Goal: Task Accomplishment & Management: Complete application form

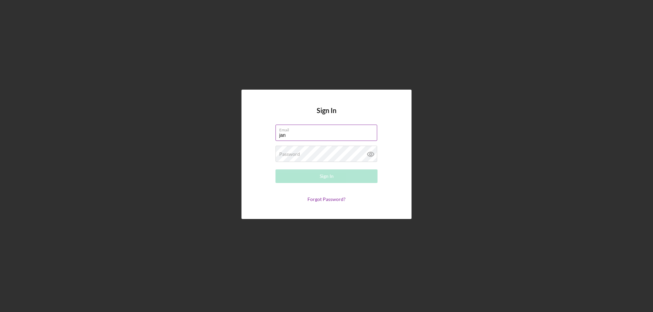
type input "[PERSON_NAME][EMAIL_ADDRESS][PERSON_NAME][DOMAIN_NAME]"
click at [312, 152] on div "Password Required" at bounding box center [326, 154] width 102 height 17
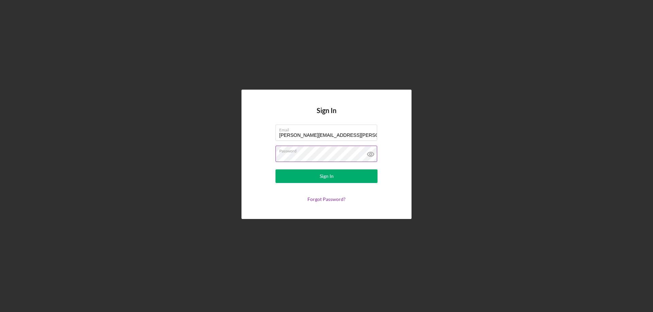
click at [371, 154] on icon at bounding box center [370, 154] width 17 height 17
click at [361, 177] on button "Sign In" at bounding box center [326, 177] width 102 height 14
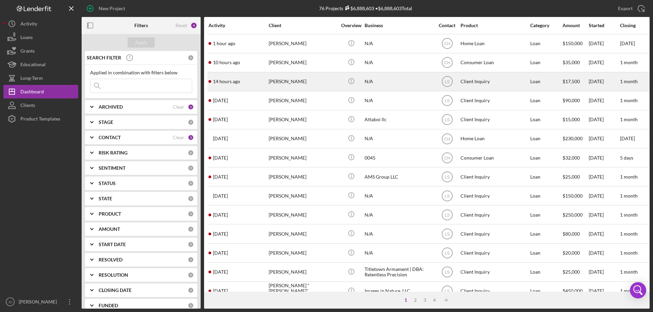
click at [260, 85] on div "14 hours ago [PERSON_NAME]" at bounding box center [237, 82] width 59 height 18
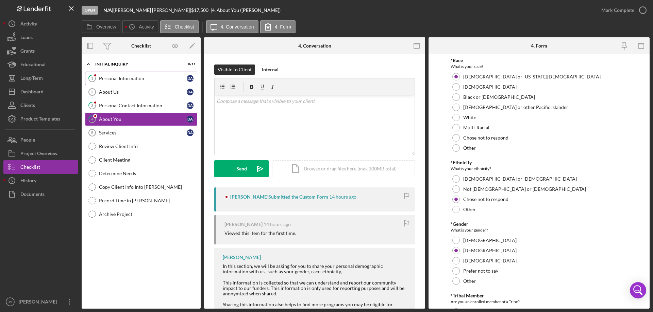
click at [154, 80] on div "Personal Information" at bounding box center [143, 78] width 88 height 5
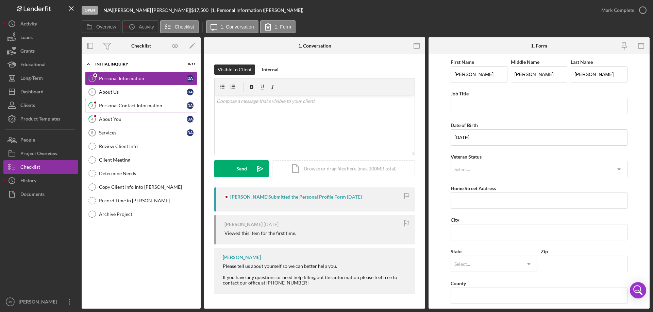
click at [138, 104] on div "Personal Contact Information" at bounding box center [143, 105] width 88 height 5
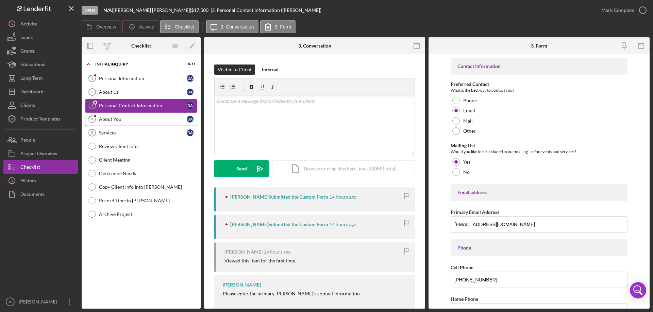
click at [140, 121] on div "About You" at bounding box center [143, 119] width 88 height 5
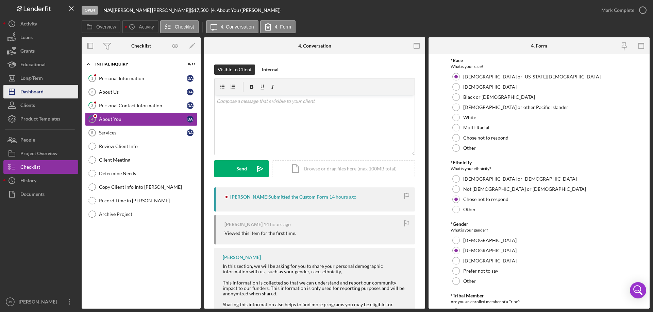
click at [32, 92] on div "Dashboard" at bounding box center [31, 92] width 23 height 15
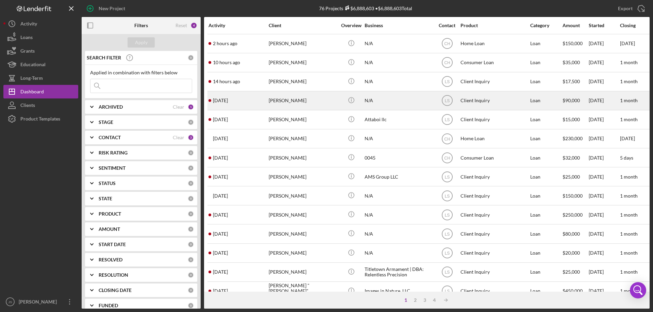
click at [253, 105] on div "[DATE] [PERSON_NAME]" at bounding box center [237, 101] width 59 height 18
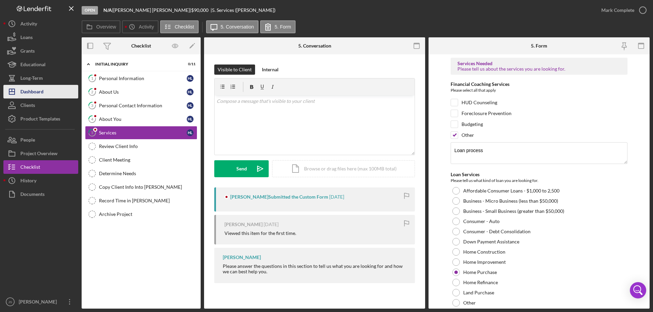
click at [47, 91] on button "Icon/Dashboard Dashboard" at bounding box center [40, 92] width 75 height 14
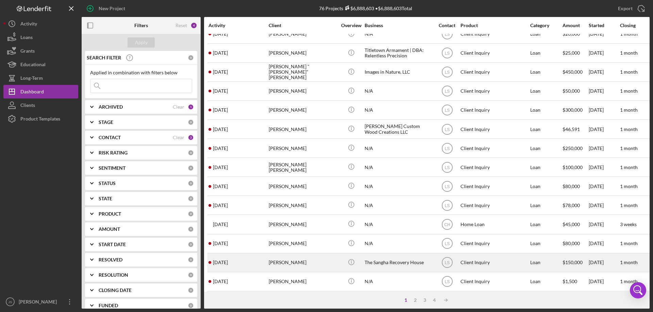
scroll to position [227, 0]
